Goal: Task Accomplishment & Management: Manage account settings

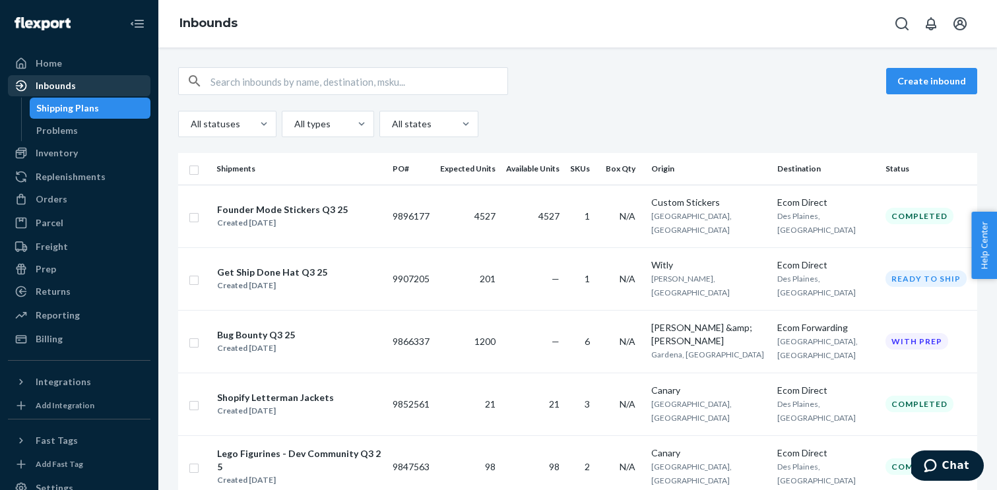
click at [61, 92] on div "Inbounds" at bounding box center [56, 85] width 40 height 13
click at [62, 160] on div "Inventory" at bounding box center [79, 153] width 140 height 18
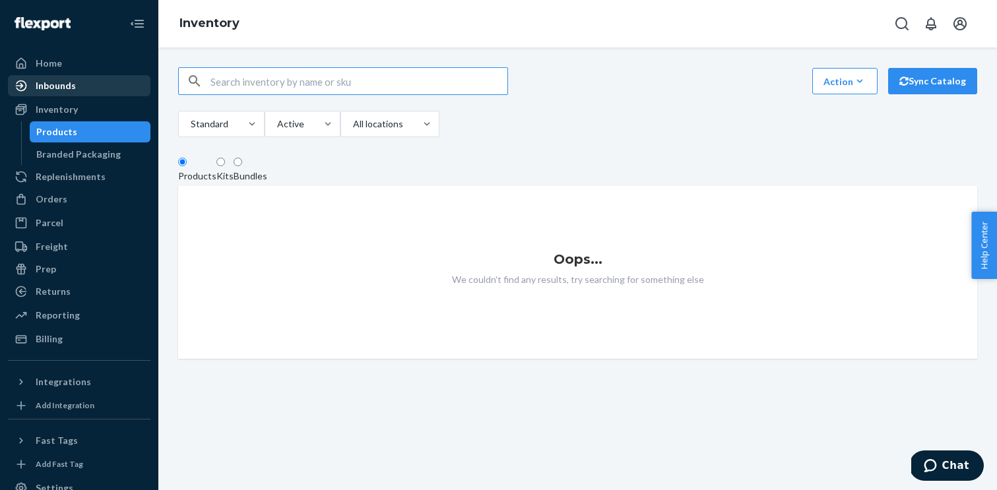
click at [73, 88] on div "Inbounds" at bounding box center [56, 85] width 40 height 13
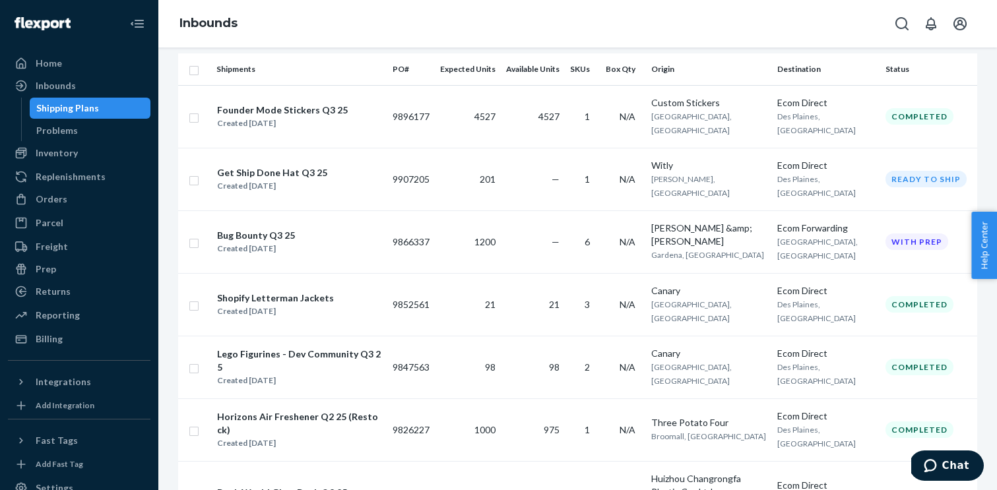
scroll to position [65, 0]
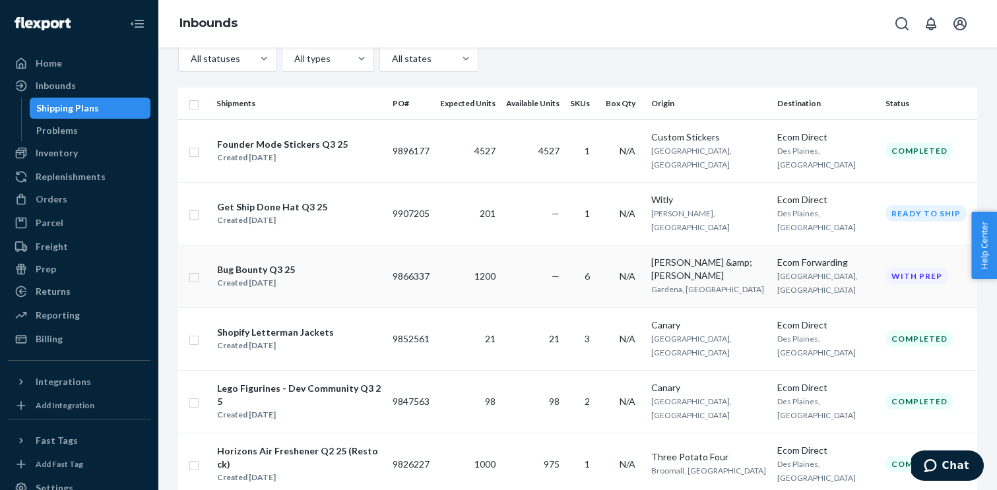
click at [257, 263] on div "Bug Bounty Q3 25" at bounding box center [256, 269] width 78 height 13
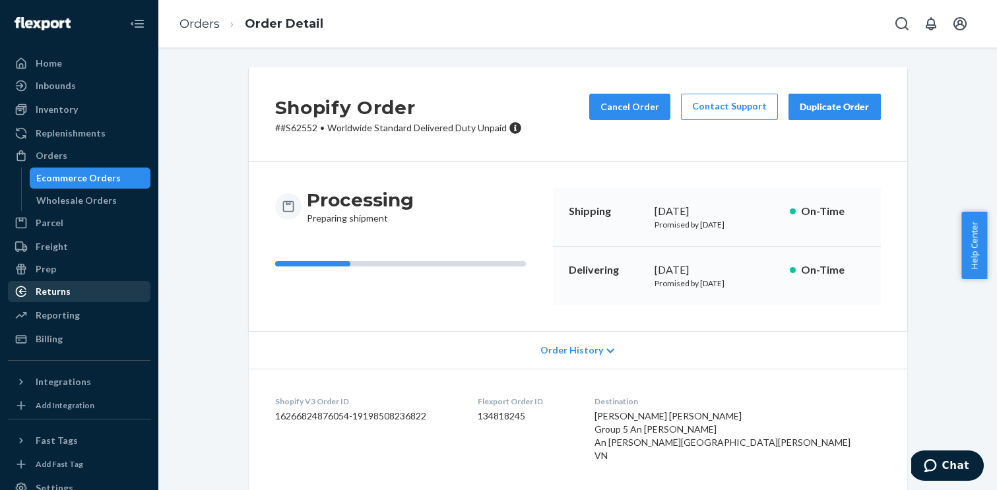
click at [47, 298] on div "Returns" at bounding box center [79, 292] width 140 height 18
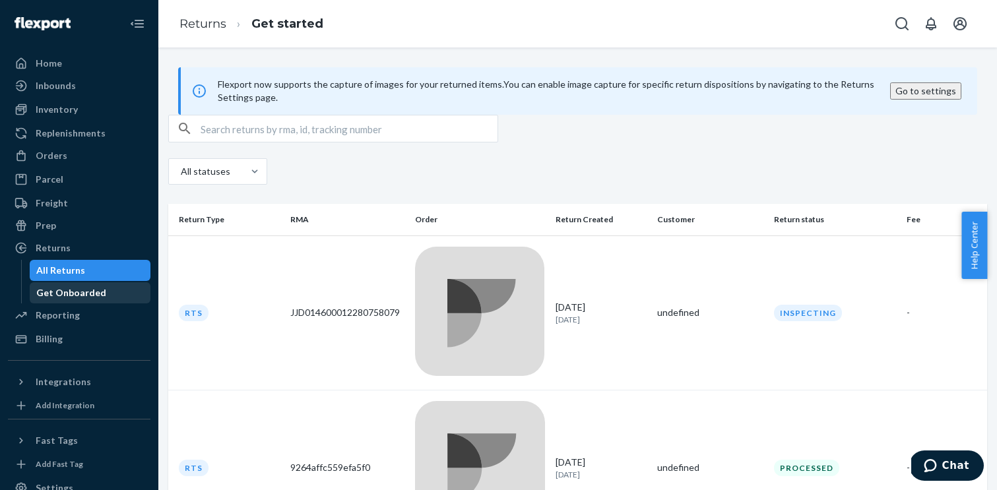
click at [85, 294] on div "Get Onboarded" at bounding box center [71, 292] width 70 height 13
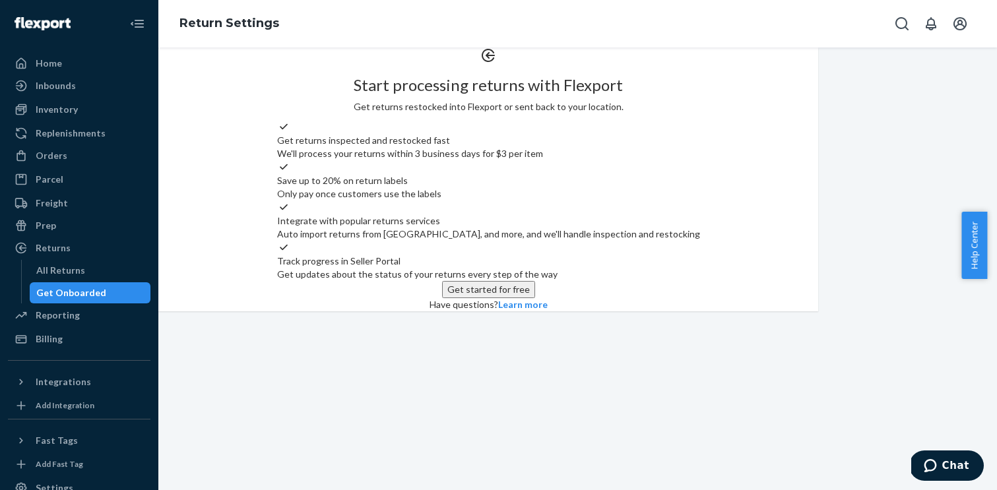
scroll to position [87, 0]
click at [535, 298] on button "Get started for free" at bounding box center [488, 289] width 93 height 17
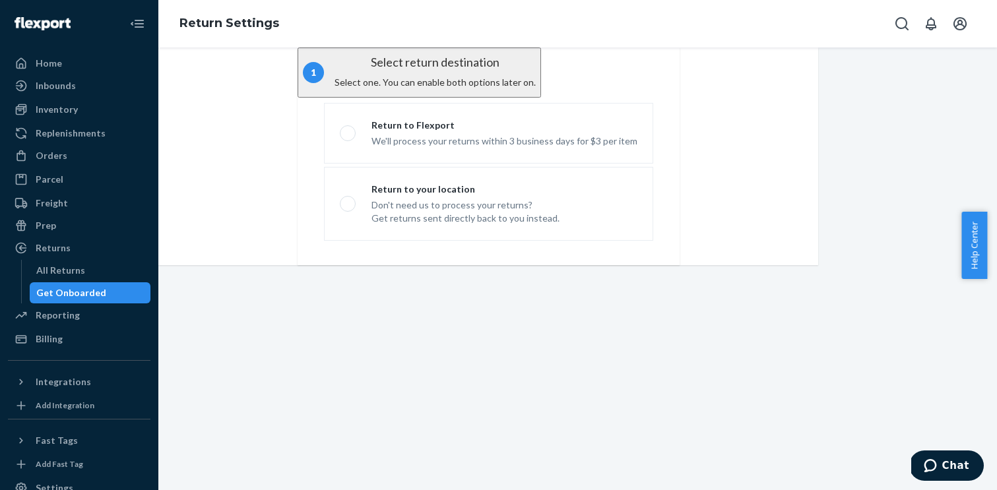
scroll to position [0, 0]
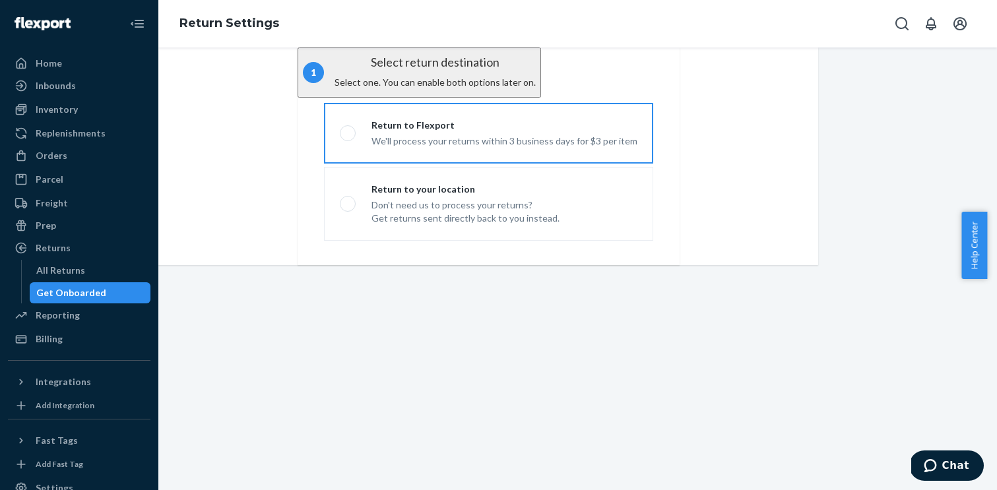
click at [422, 132] on div "Return to Flexport" at bounding box center [505, 125] width 266 height 13
click at [349, 137] on input "Return to Flexport We'll process your returns within 3 business days for $3 per…" at bounding box center [344, 133] width 9 height 9
radio input "true"
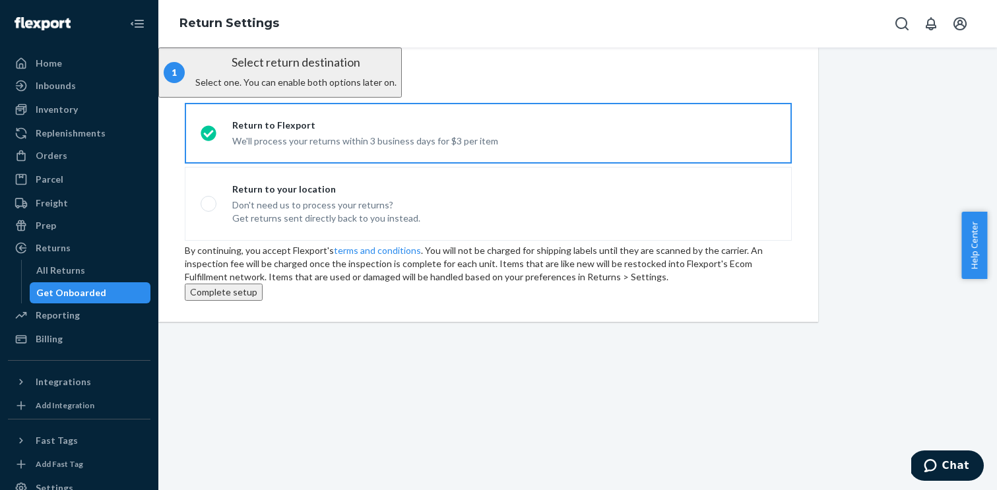
click at [263, 301] on button "Complete setup" at bounding box center [224, 292] width 78 height 17
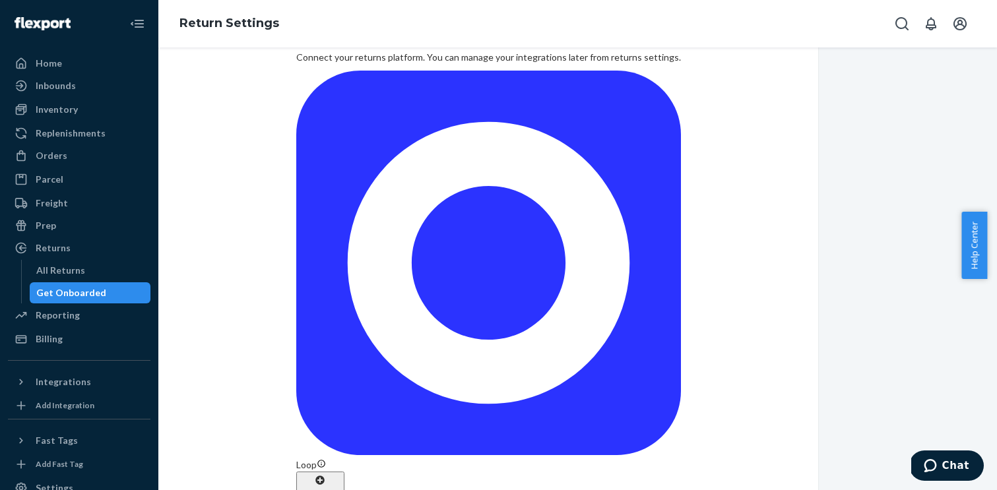
scroll to position [42, 0]
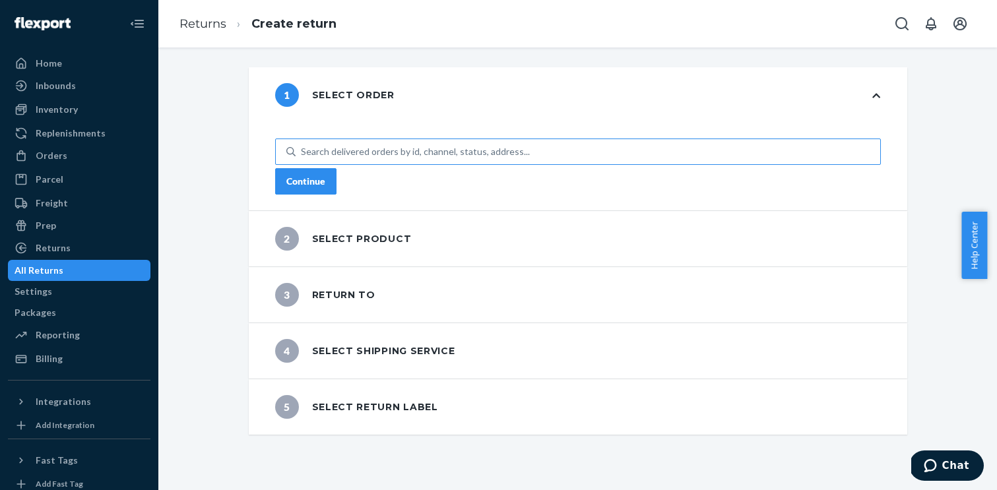
click at [409, 145] on div "Search delivered orders by id, channel, status, address..." at bounding box center [415, 151] width 229 height 13
click at [302, 145] on input "Search delivered orders by id, channel, status, address..." at bounding box center [301, 151] width 1 height 13
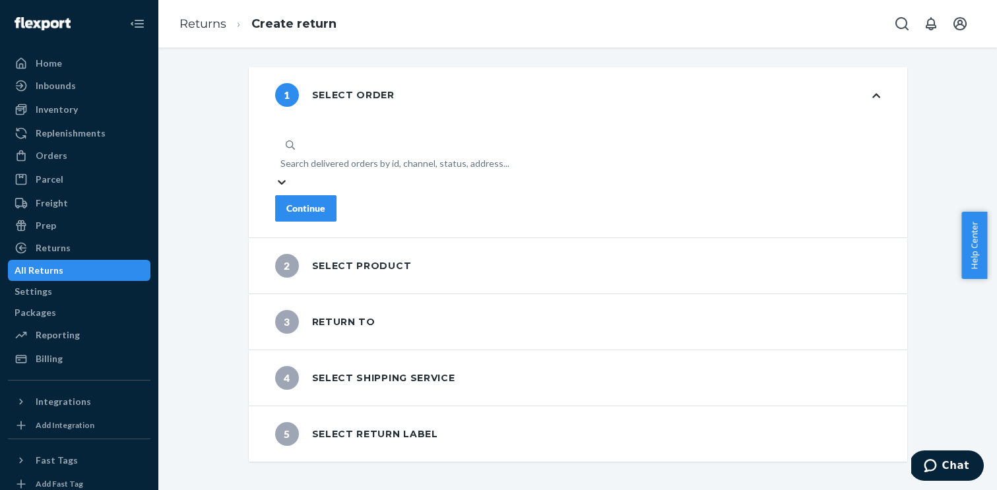
paste input "S61705"
type input "S61705"
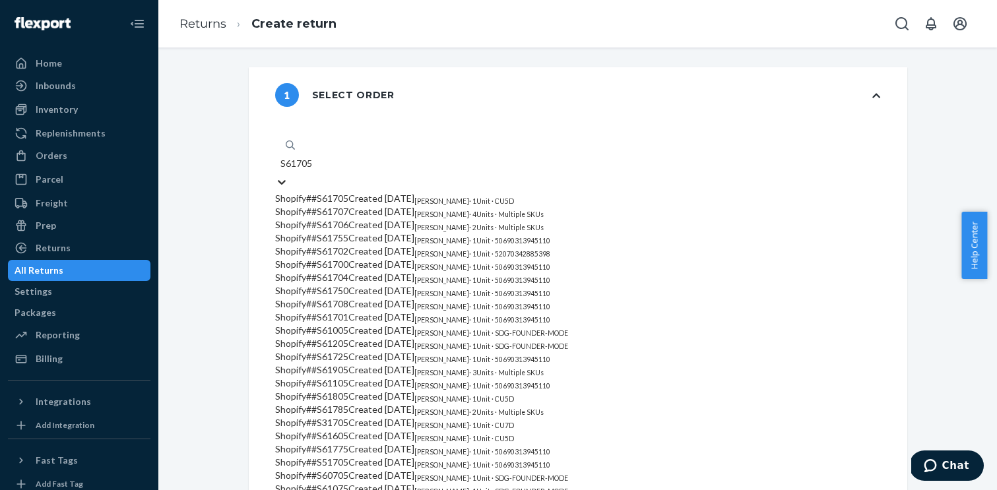
click at [415, 193] on span "Shopify # #S61705 Created [DATE]" at bounding box center [344, 198] width 139 height 11
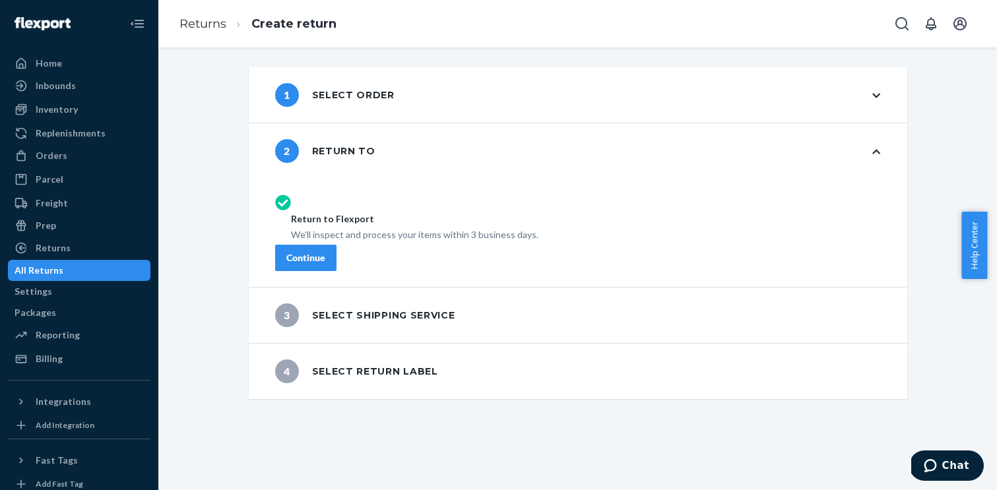
click at [325, 265] on div "Continue" at bounding box center [305, 257] width 39 height 13
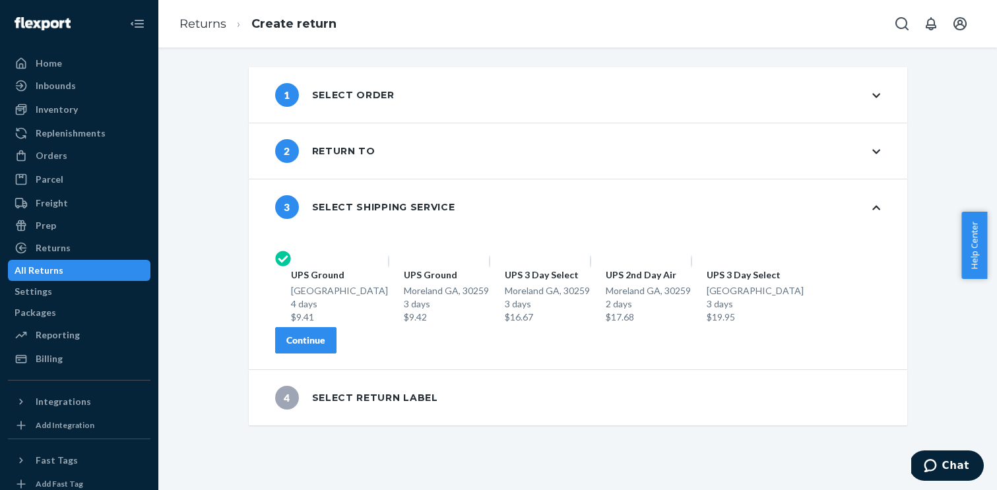
scroll to position [38, 0]
click at [325, 347] on div "Continue" at bounding box center [305, 340] width 39 height 13
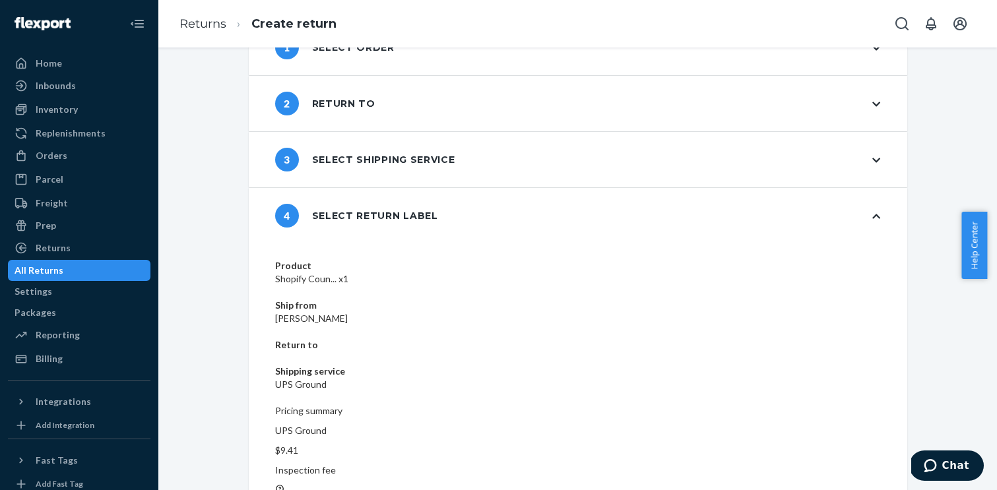
scroll to position [0, 0]
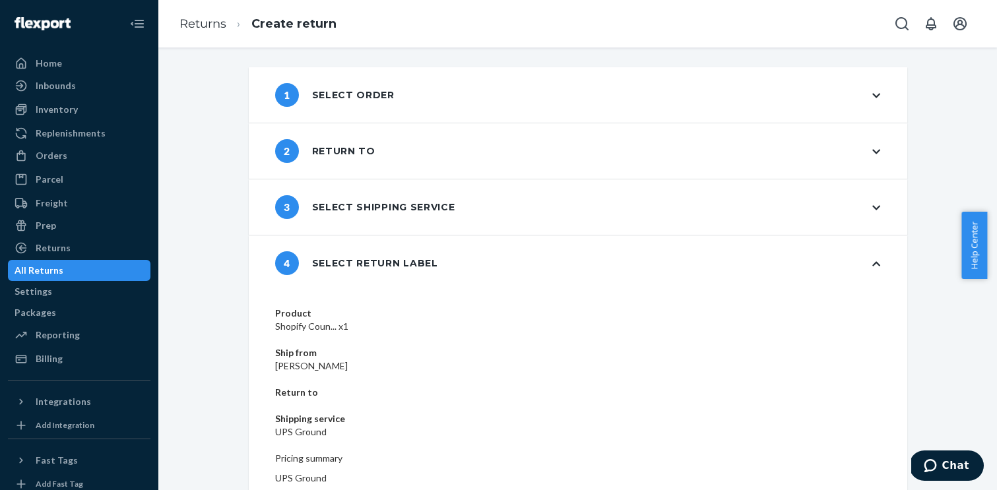
click at [451, 94] on div "1 Select order" at bounding box center [578, 94] width 659 height 55
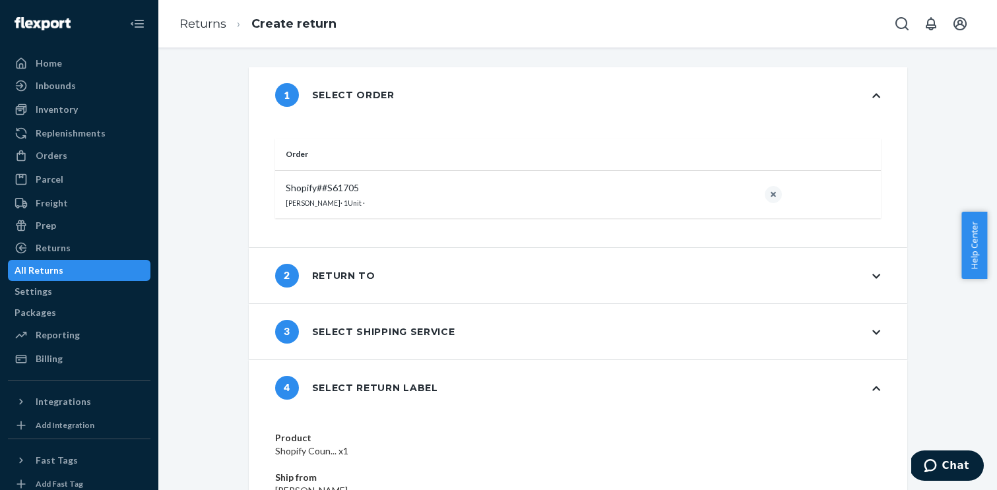
click at [437, 93] on div "1 Select order" at bounding box center [578, 94] width 659 height 55
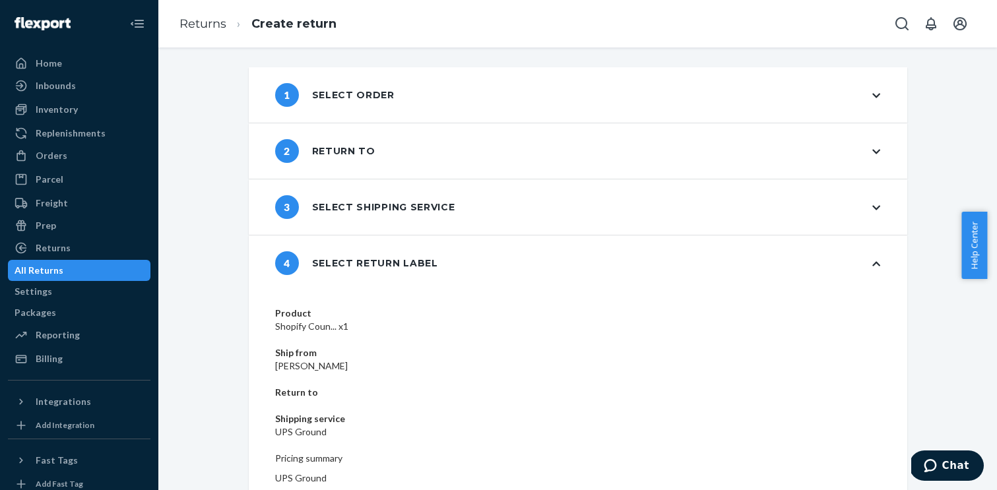
click at [801, 152] on div "2 Return to" at bounding box center [578, 150] width 659 height 55
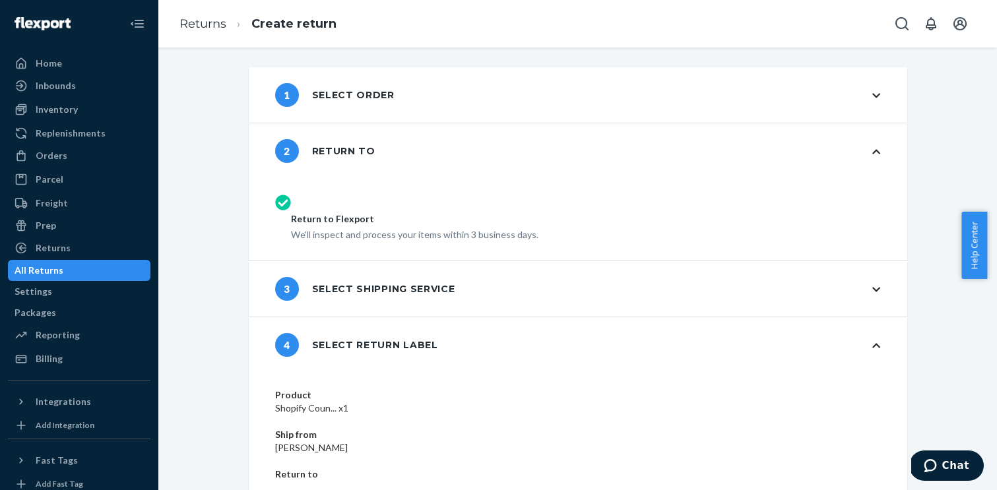
click at [801, 152] on div "2 Return to" at bounding box center [578, 150] width 659 height 55
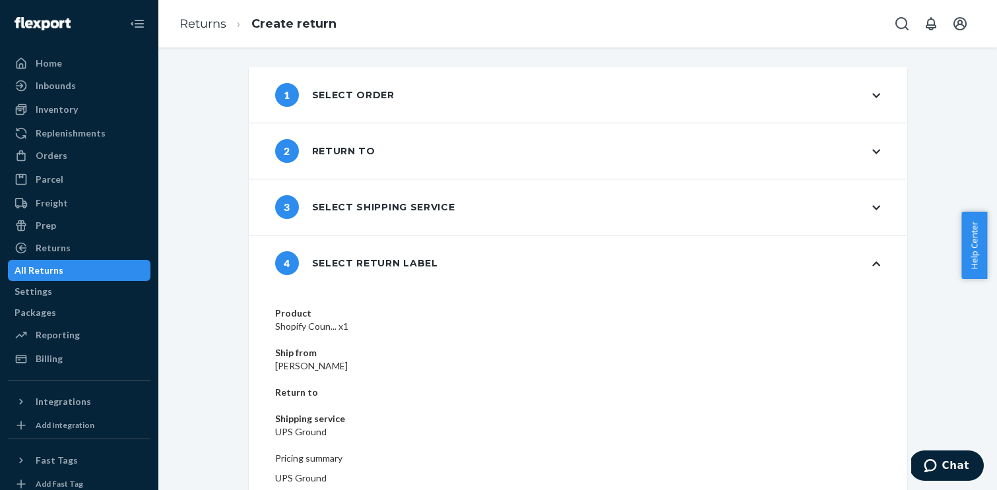
click at [791, 216] on div "3 Select shipping service" at bounding box center [578, 207] width 659 height 55
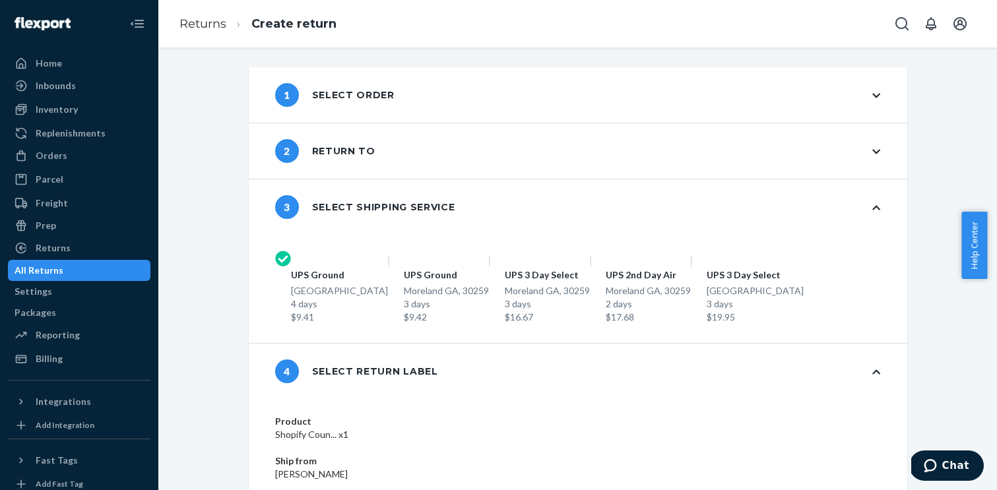
click at [793, 211] on div "3 Select shipping service" at bounding box center [578, 207] width 659 height 55
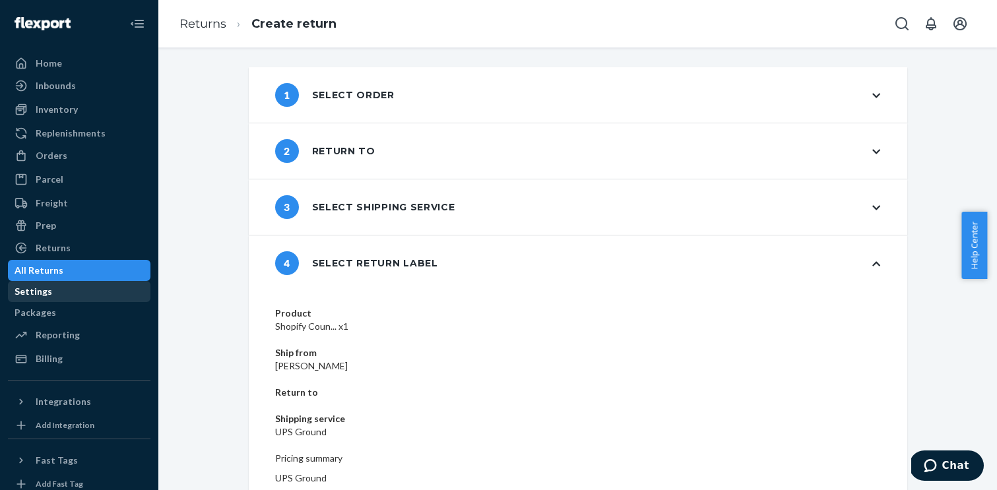
click at [52, 297] on div "Settings" at bounding box center [34, 291] width 38 height 13
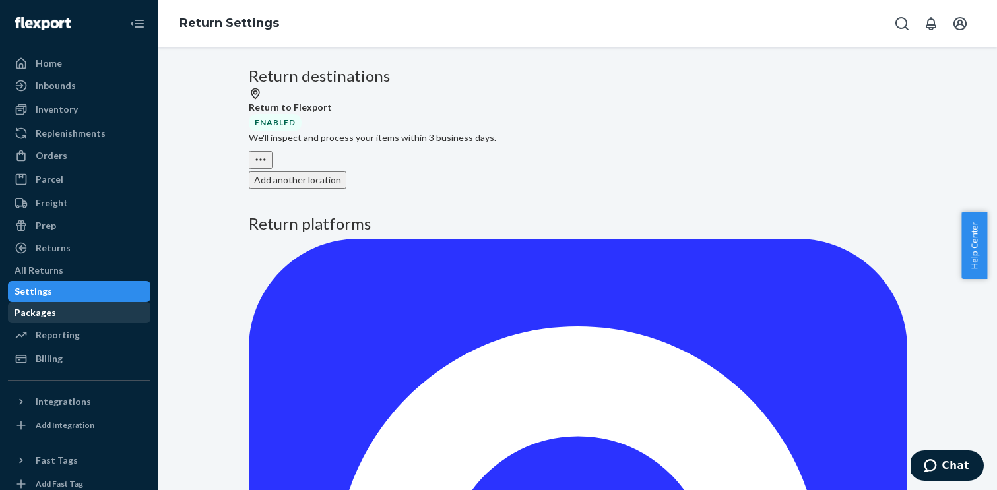
click at [82, 315] on div "Packages" at bounding box center [79, 313] width 140 height 18
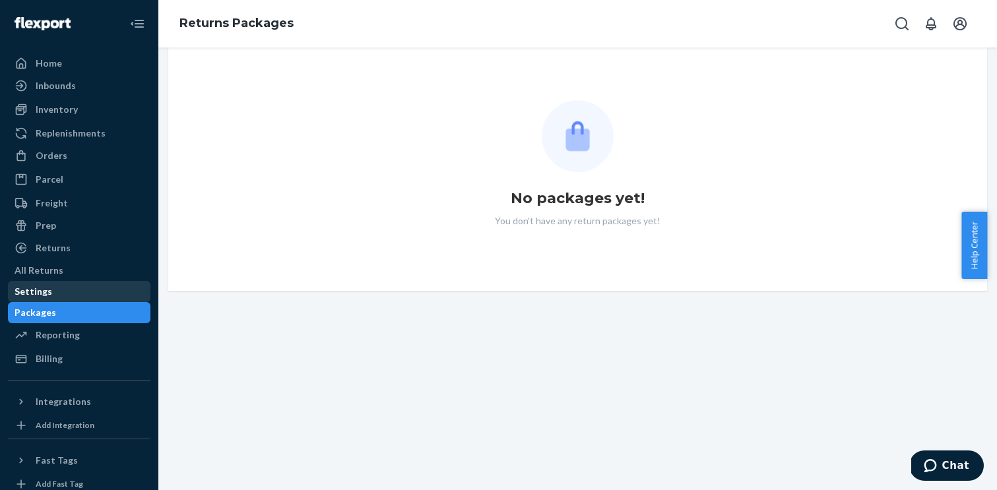
click at [83, 289] on div "Settings" at bounding box center [79, 292] width 140 height 18
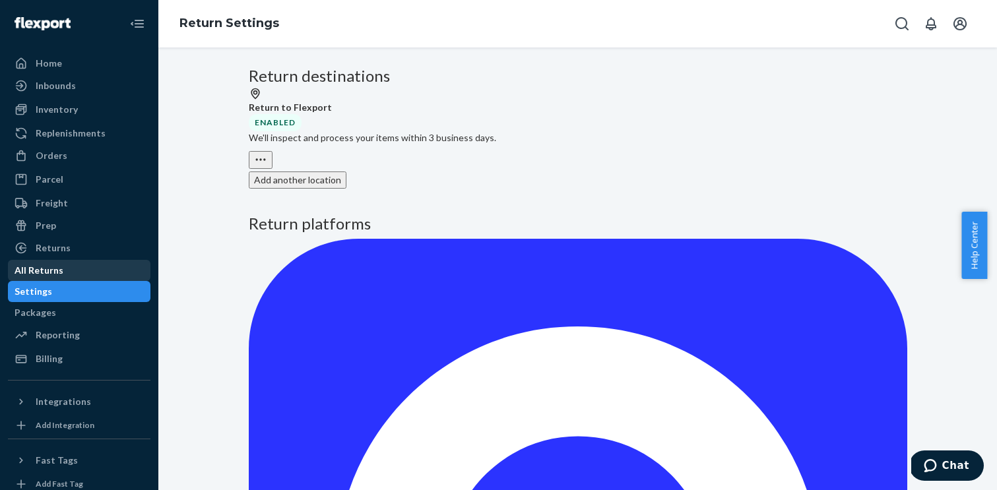
click at [63, 274] on div "All Returns" at bounding box center [39, 270] width 49 height 13
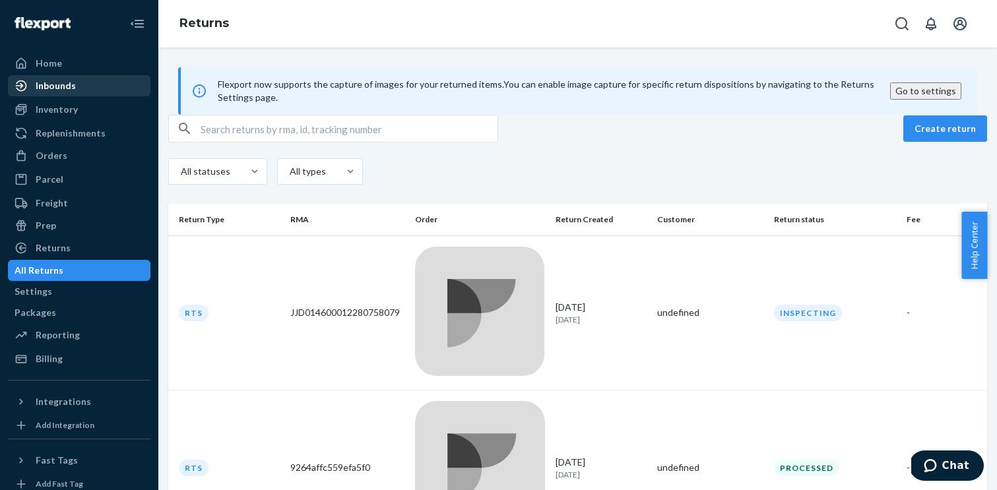
click at [58, 87] on div "Inbounds" at bounding box center [56, 85] width 40 height 13
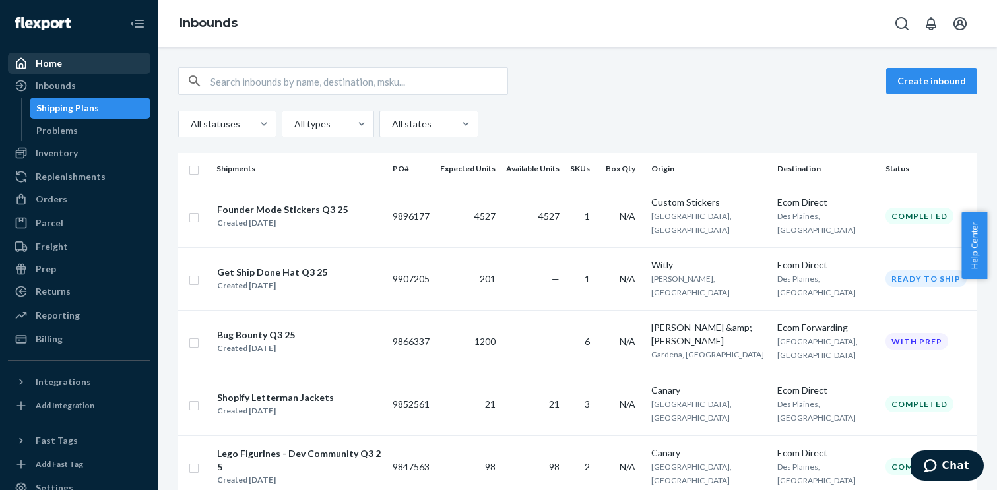
click at [51, 59] on div "Home" at bounding box center [49, 63] width 26 height 13
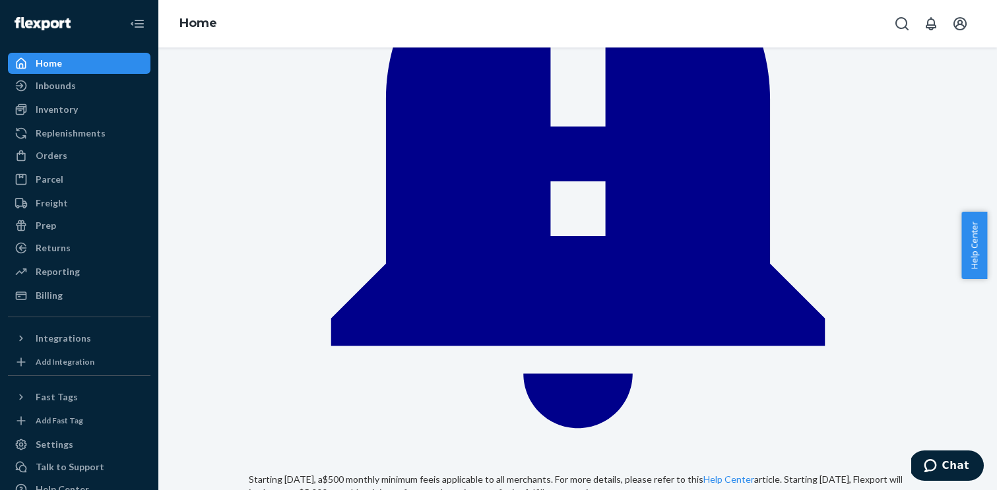
scroll to position [335, 0]
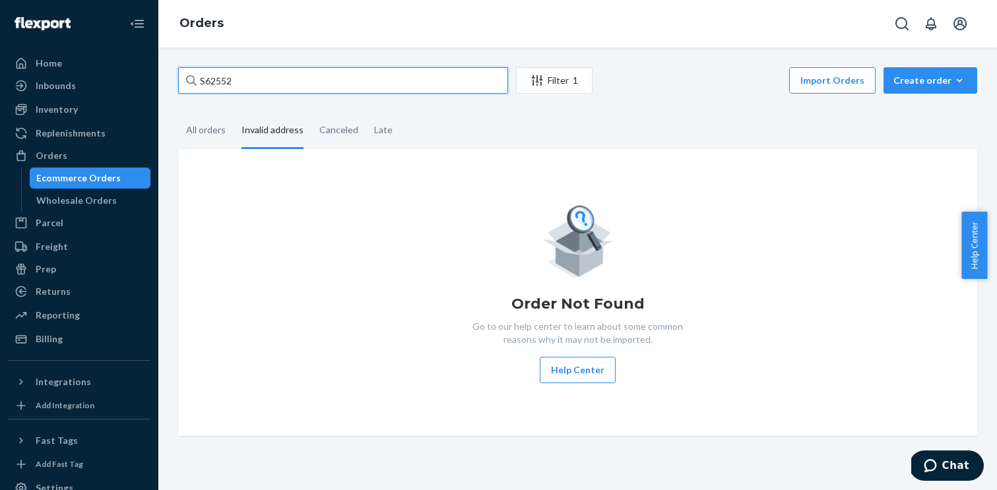
click at [267, 84] on input "S62552" at bounding box center [343, 80] width 330 height 26
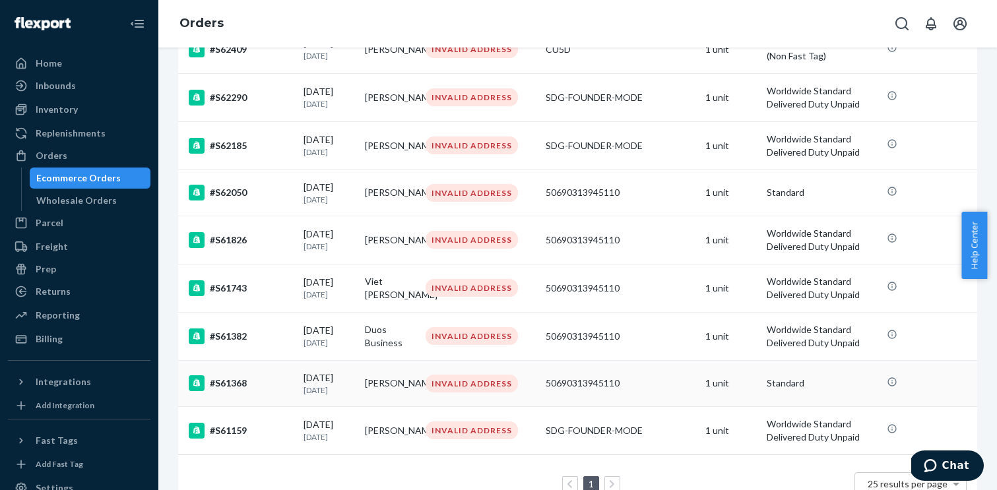
scroll to position [388, 0]
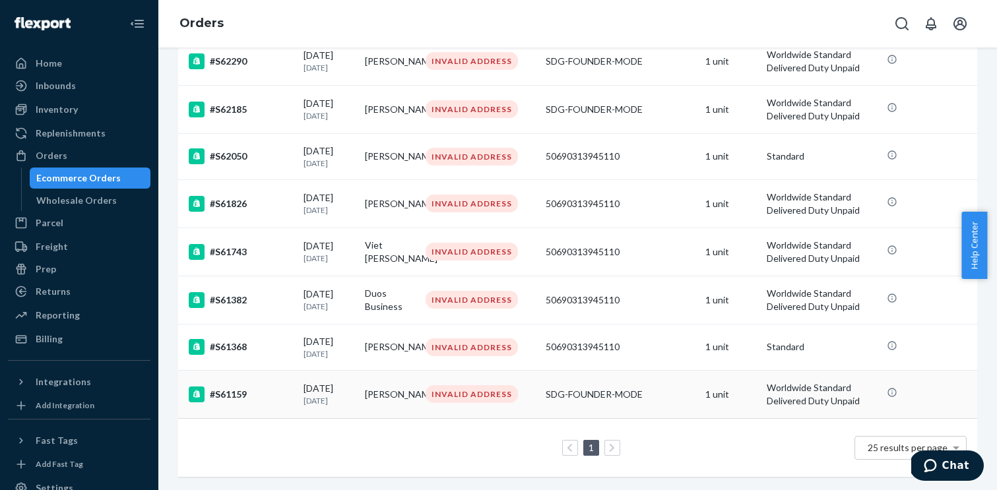
click at [243, 391] on div "#S61159" at bounding box center [241, 395] width 104 height 16
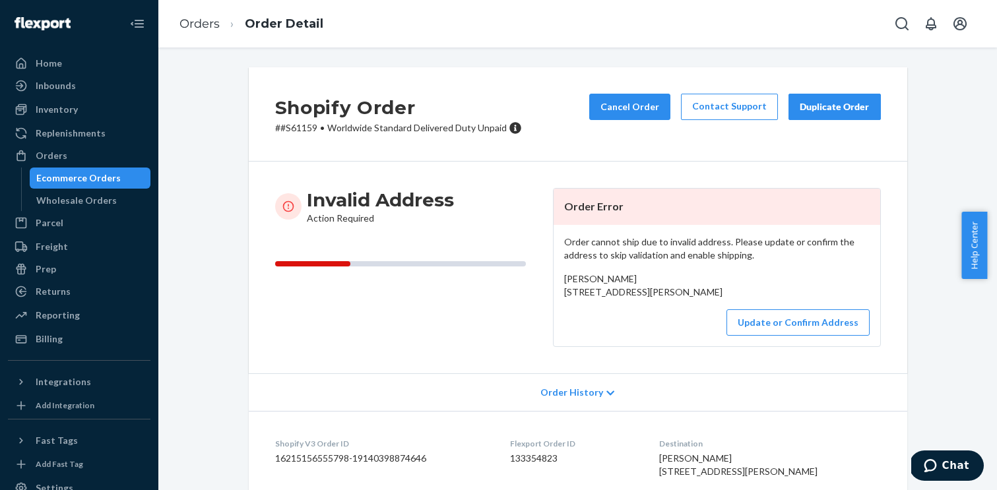
click at [312, 129] on p "# #S61159 • Worldwide Standard Delivered Duty Unpaid" at bounding box center [398, 127] width 247 height 13
copy p "S61159"
click at [54, 160] on div "Orders" at bounding box center [52, 155] width 32 height 13
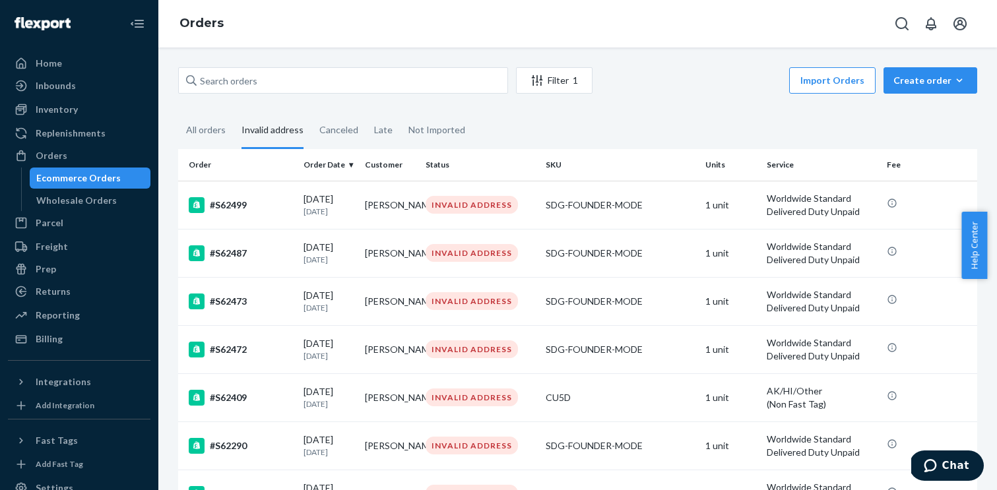
scroll to position [340, 0]
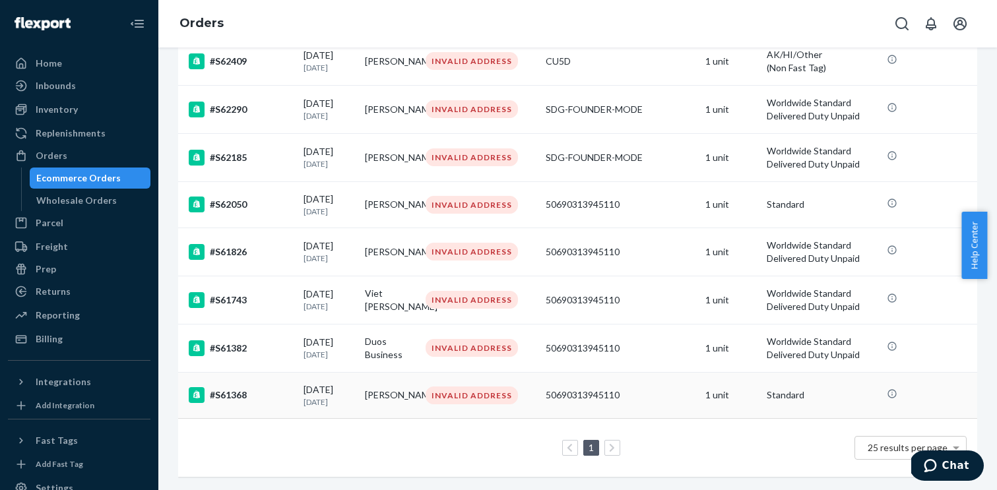
click at [236, 393] on div "#S61368" at bounding box center [241, 395] width 104 height 16
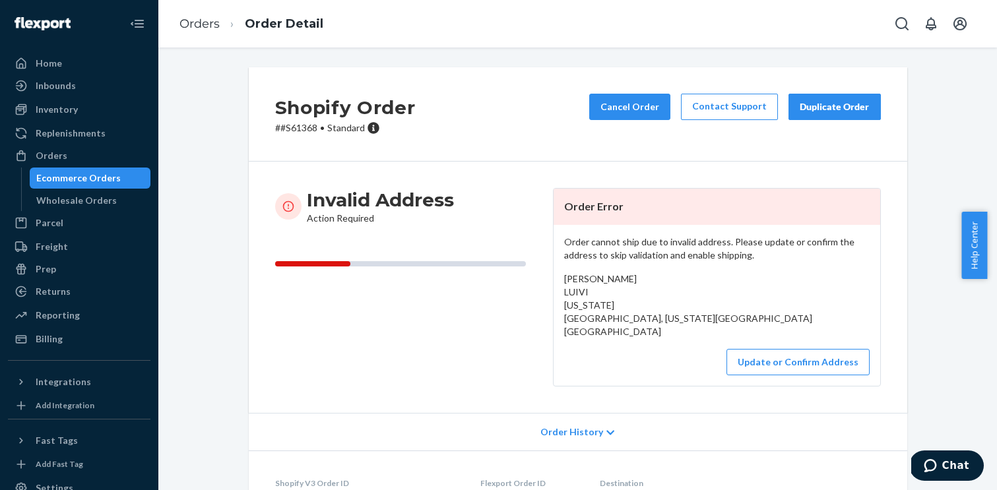
click at [293, 127] on p "# #S61368 • Standard" at bounding box center [345, 127] width 141 height 13
copy p "S61368"
click at [58, 162] on div "Orders" at bounding box center [79, 156] width 140 height 18
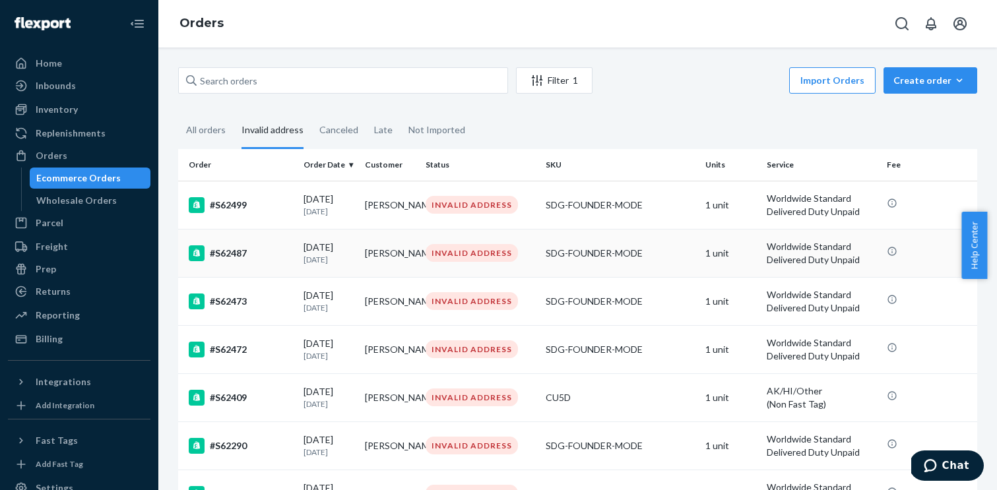
scroll to position [292, 0]
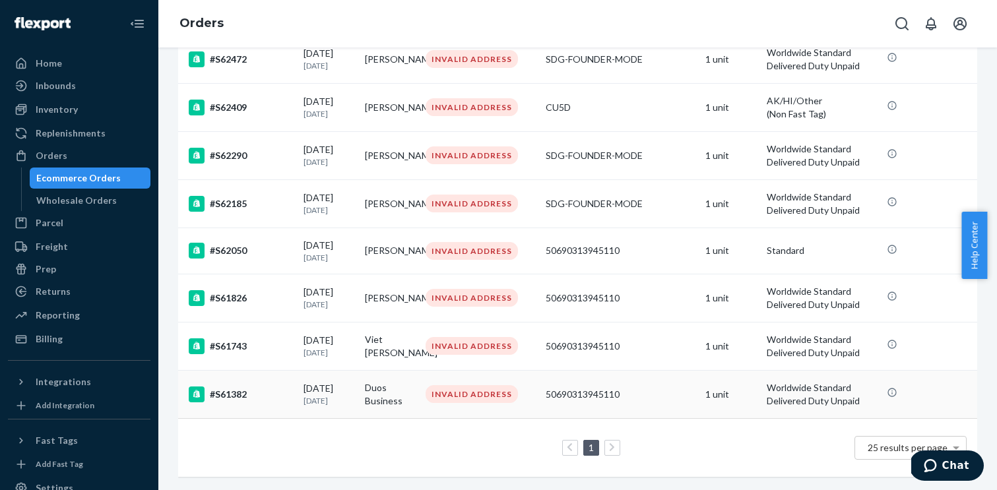
click at [236, 394] on div "#S61382" at bounding box center [241, 395] width 104 height 16
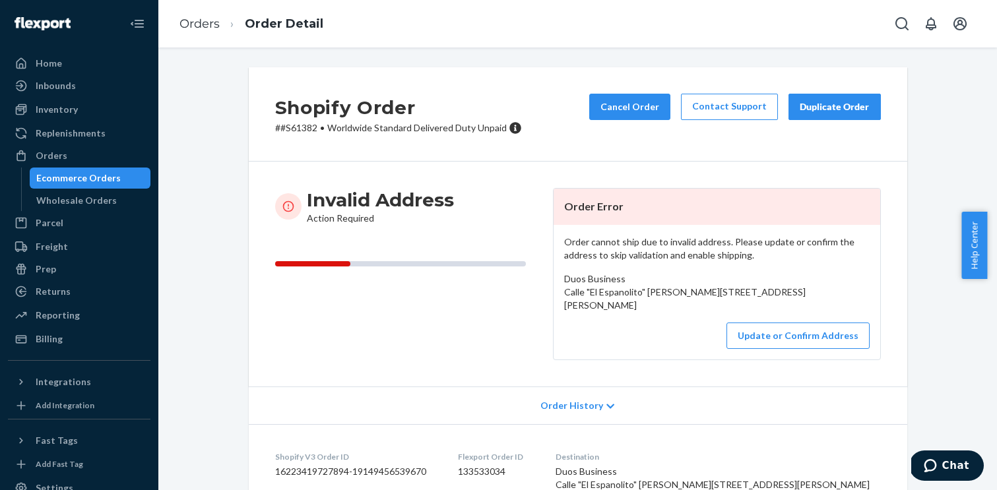
click at [302, 127] on p "# #S61382 • Worldwide Standard Delivered Duty Unpaid" at bounding box center [398, 127] width 247 height 13
copy p "S61382"
click at [47, 158] on div "Orders" at bounding box center [52, 155] width 32 height 13
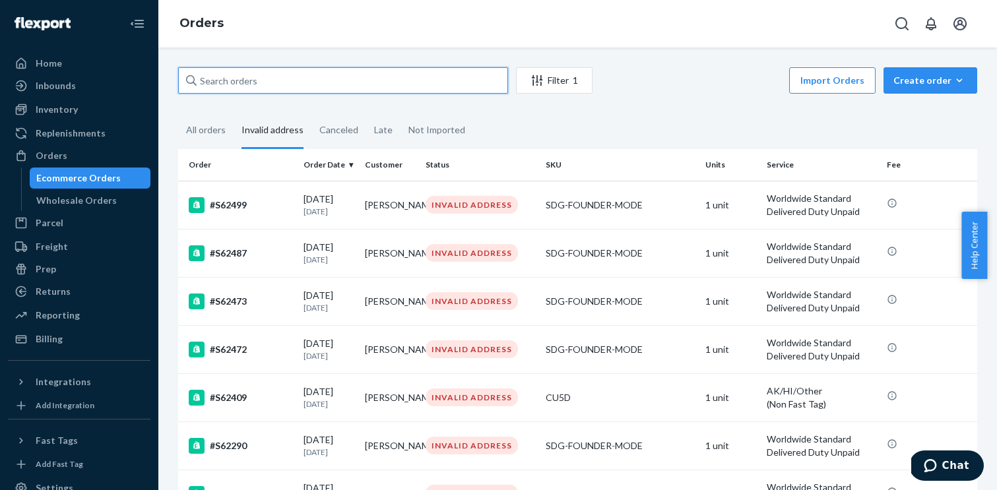
click at [275, 86] on input "text" at bounding box center [343, 80] width 330 height 26
paste input "[EMAIL_ADDRESS][DOMAIN_NAME]"
type input "[EMAIL_ADDRESS][DOMAIN_NAME]"
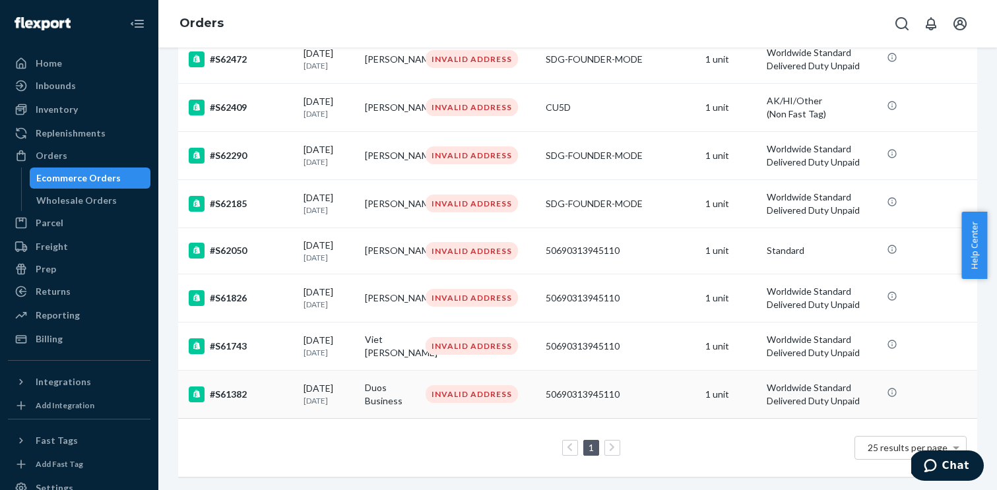
click at [250, 399] on div "#S61382" at bounding box center [241, 395] width 104 height 16
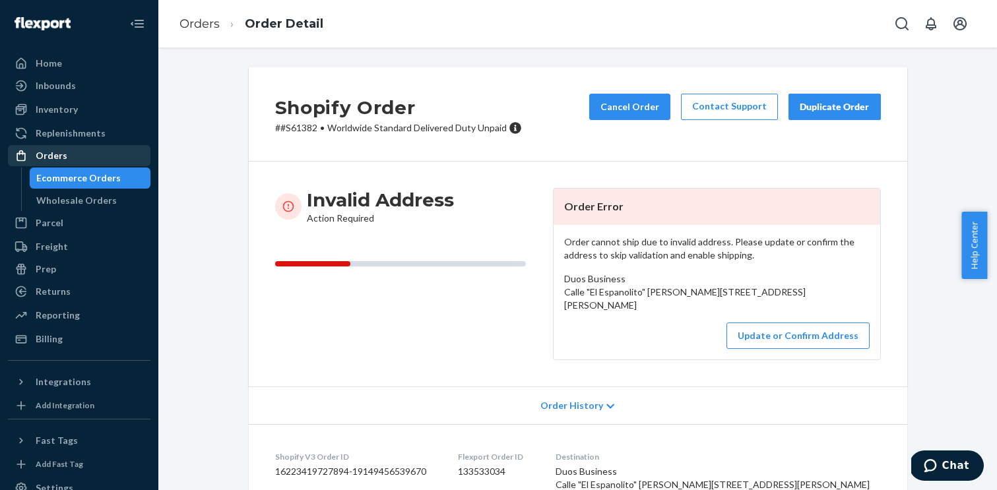
click at [74, 149] on div "Orders" at bounding box center [79, 156] width 140 height 18
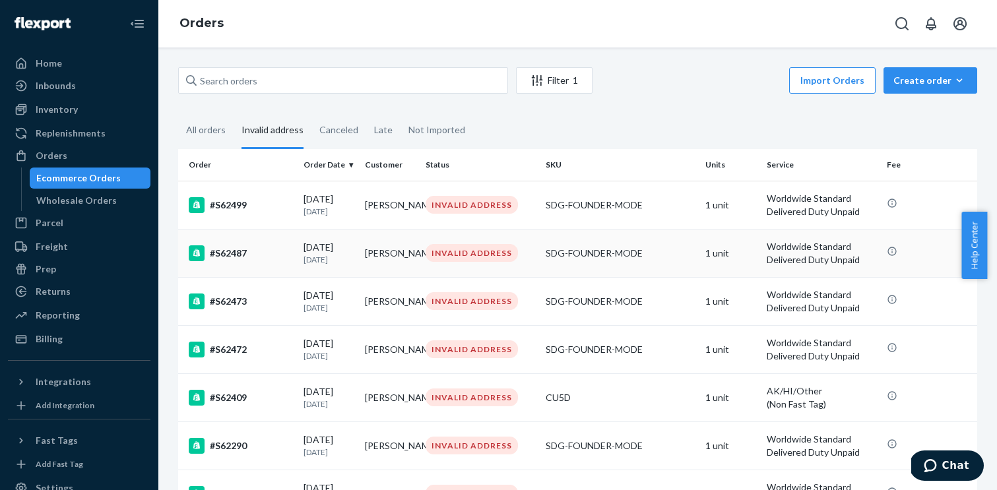
scroll to position [244, 0]
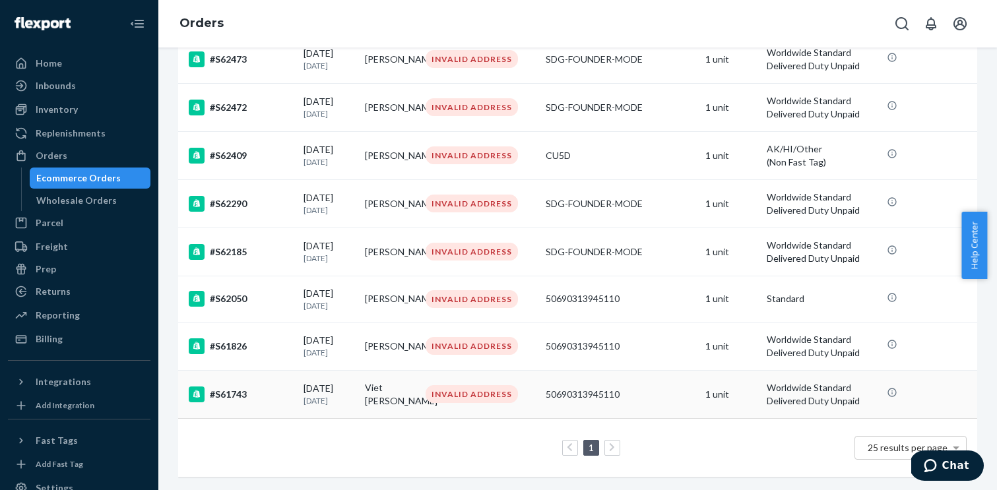
click at [237, 391] on div "#S61743" at bounding box center [241, 395] width 104 height 16
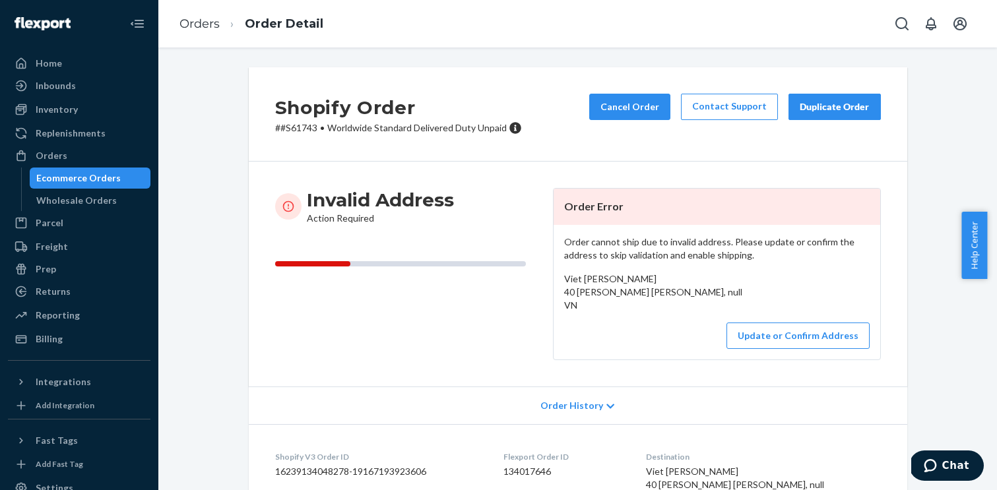
click at [307, 129] on p "# #S61743 • Worldwide Standard Delivered Duty Unpaid" at bounding box center [398, 127] width 247 height 13
copy p "S61743"
click at [65, 158] on div "Orders" at bounding box center [79, 156] width 140 height 18
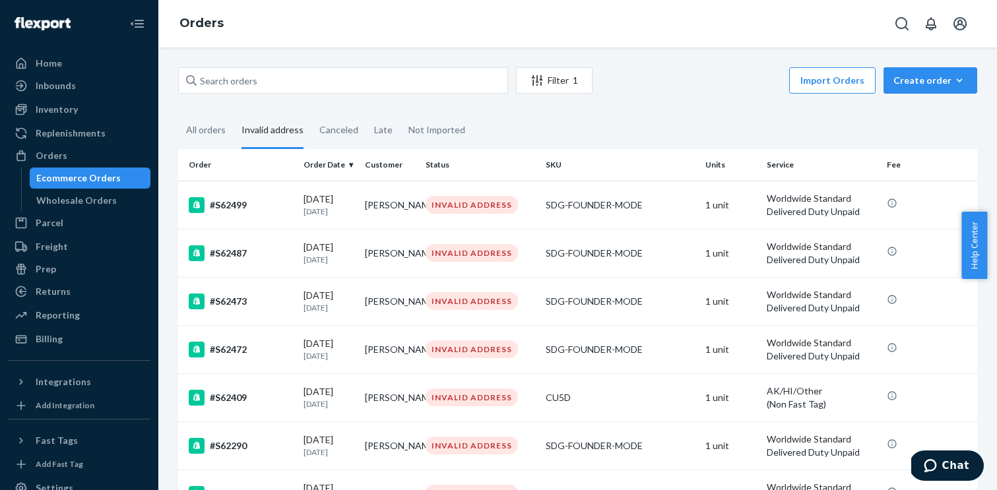
scroll to position [195, 0]
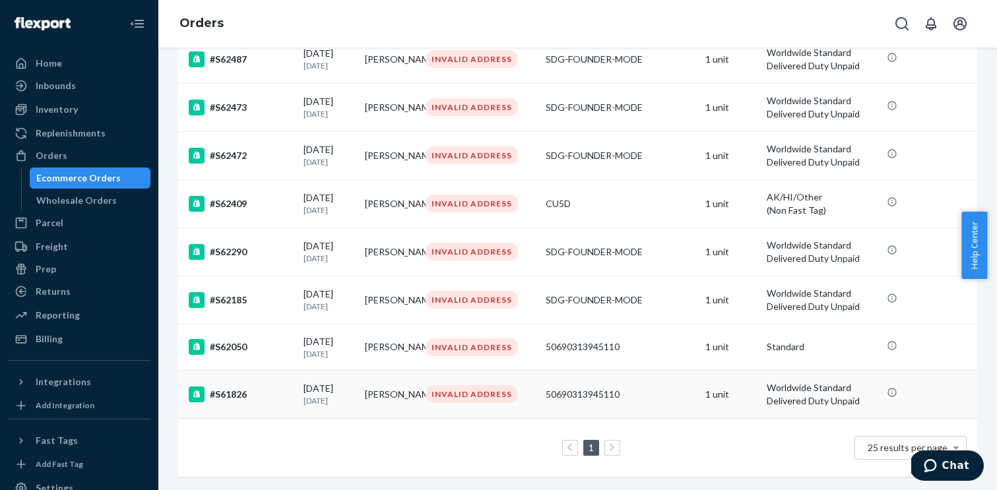
click at [235, 394] on div "#S61826" at bounding box center [241, 395] width 104 height 16
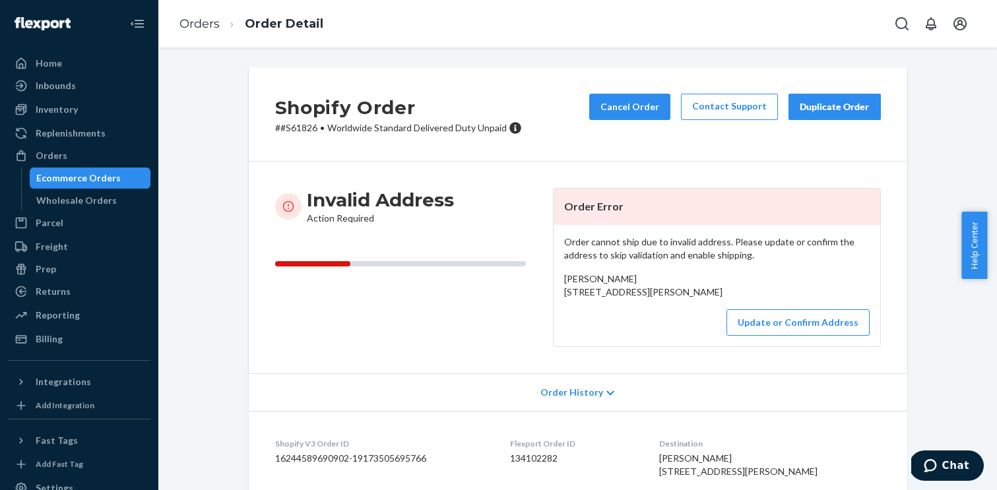
click at [300, 129] on p "# #S61826 • Worldwide Standard Delivered Duty Unpaid" at bounding box center [398, 127] width 247 height 13
copy p "S61826"
click at [69, 161] on div "Orders" at bounding box center [79, 156] width 140 height 18
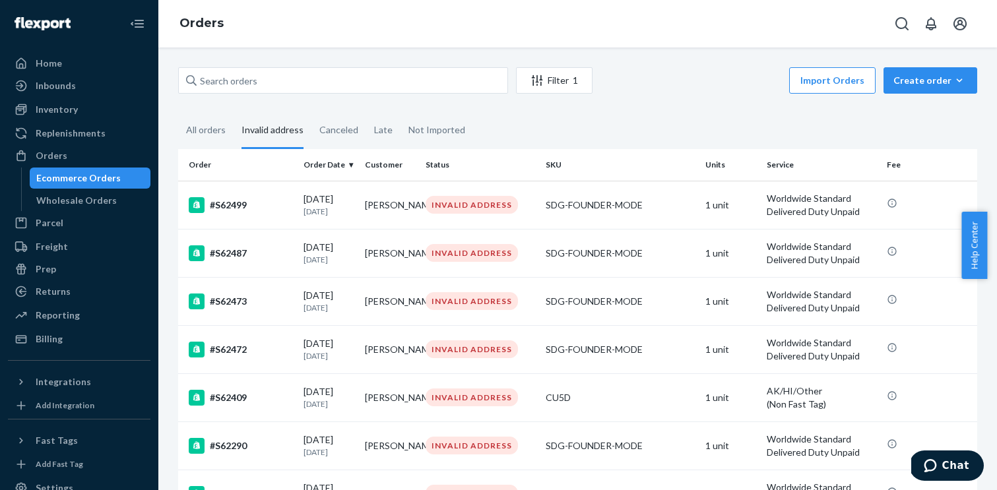
scroll to position [147, 0]
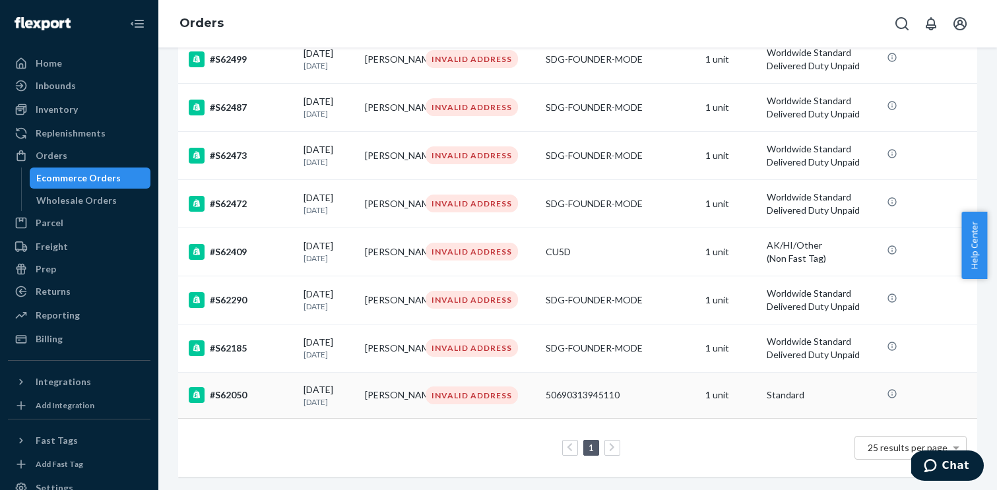
click at [224, 395] on div "#S62050" at bounding box center [241, 395] width 104 height 16
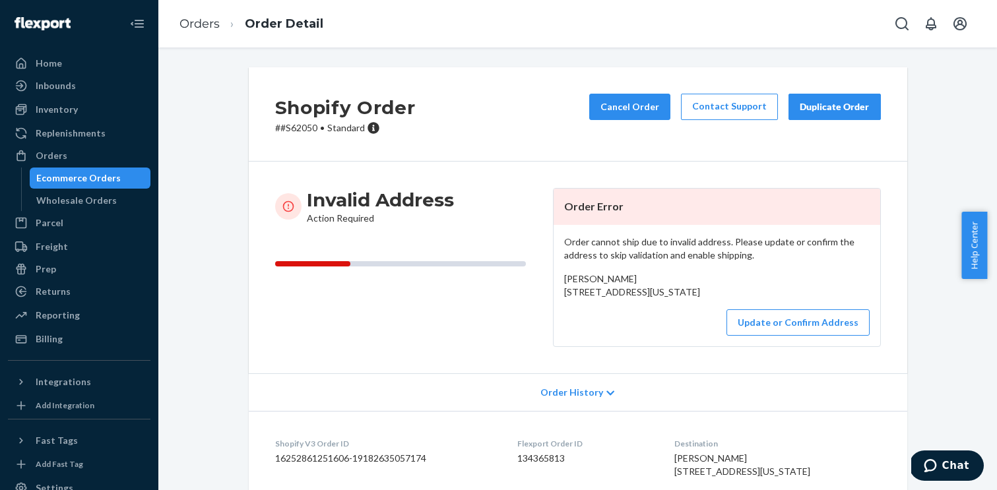
click at [295, 121] on p "# #S62050 • Standard" at bounding box center [345, 127] width 141 height 13
click at [295, 128] on p "# #S62050 • Standard" at bounding box center [345, 127] width 141 height 13
copy p "S62050"
click at [46, 68] on div "Home" at bounding box center [49, 63] width 26 height 13
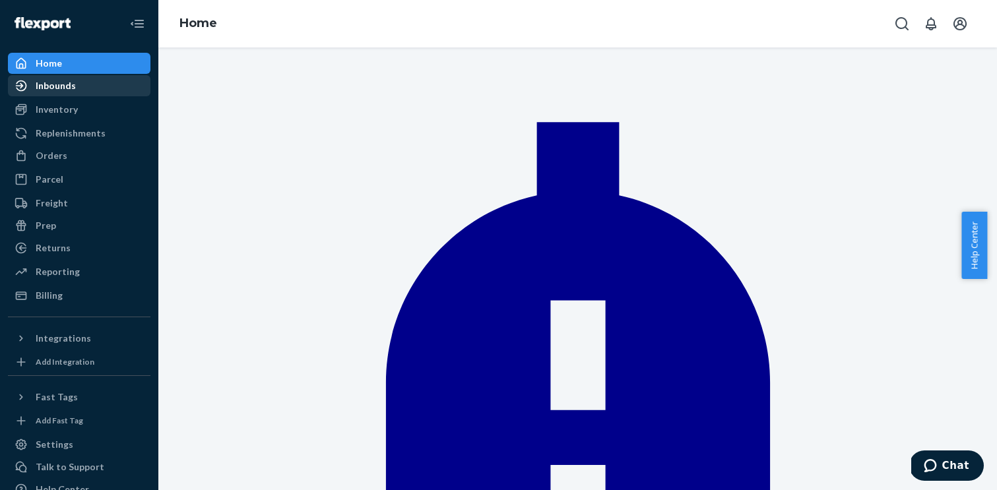
click at [63, 90] on div "Inbounds" at bounding box center [56, 85] width 40 height 13
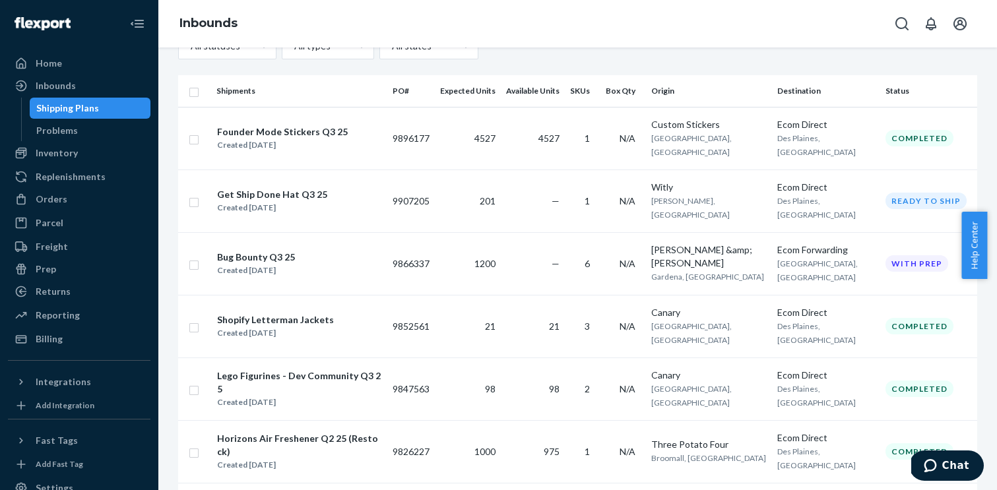
scroll to position [74, 0]
